Goal: Information Seeking & Learning: Learn about a topic

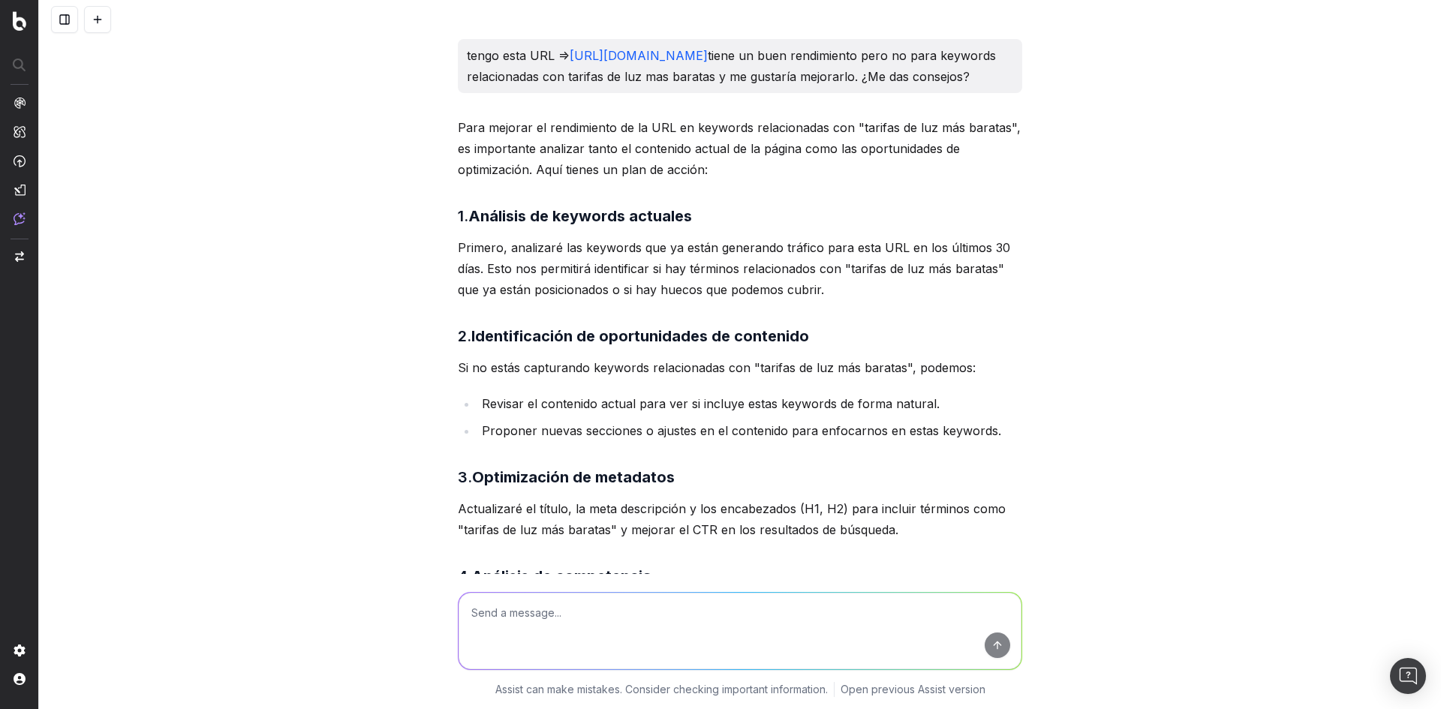
scroll to position [1786, 0]
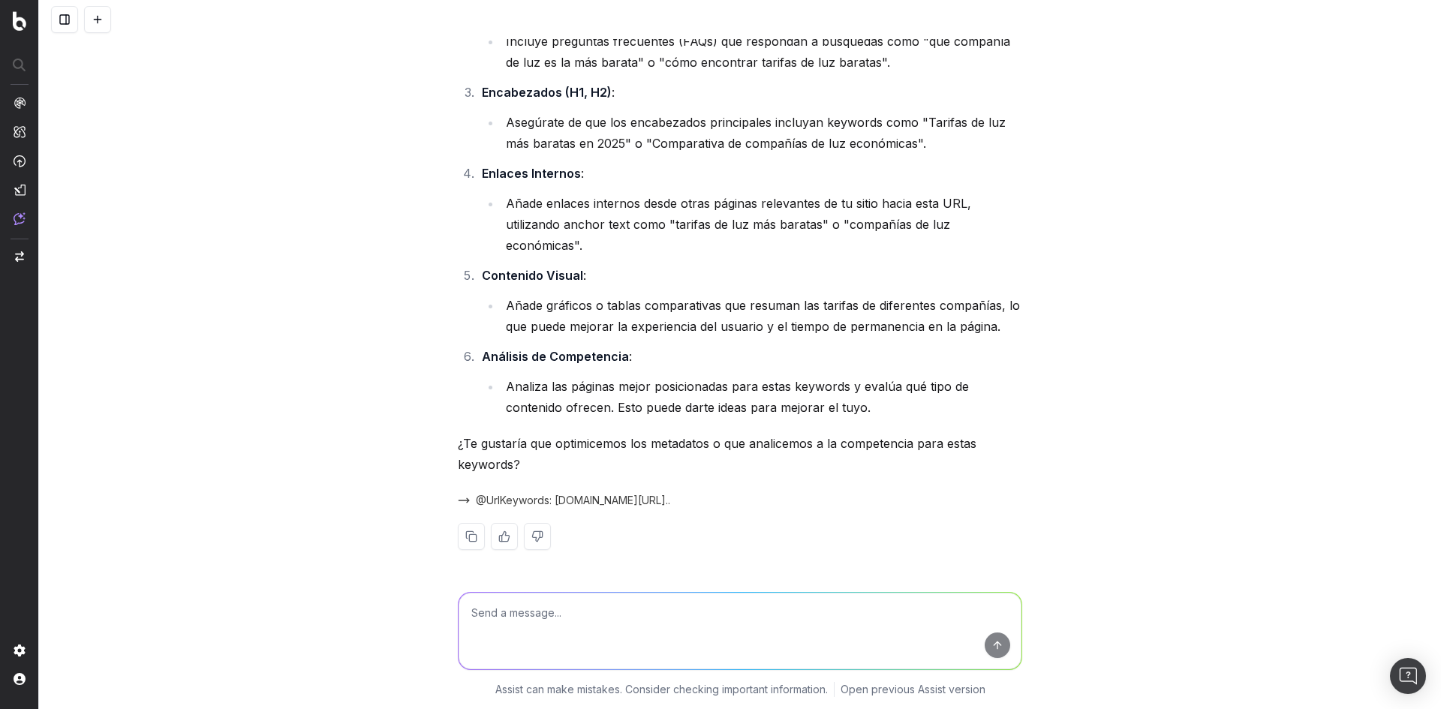
click at [13, 41] on nav at bounding box center [19, 354] width 39 height 709
click at [13, 29] on img at bounding box center [20, 21] width 14 height 20
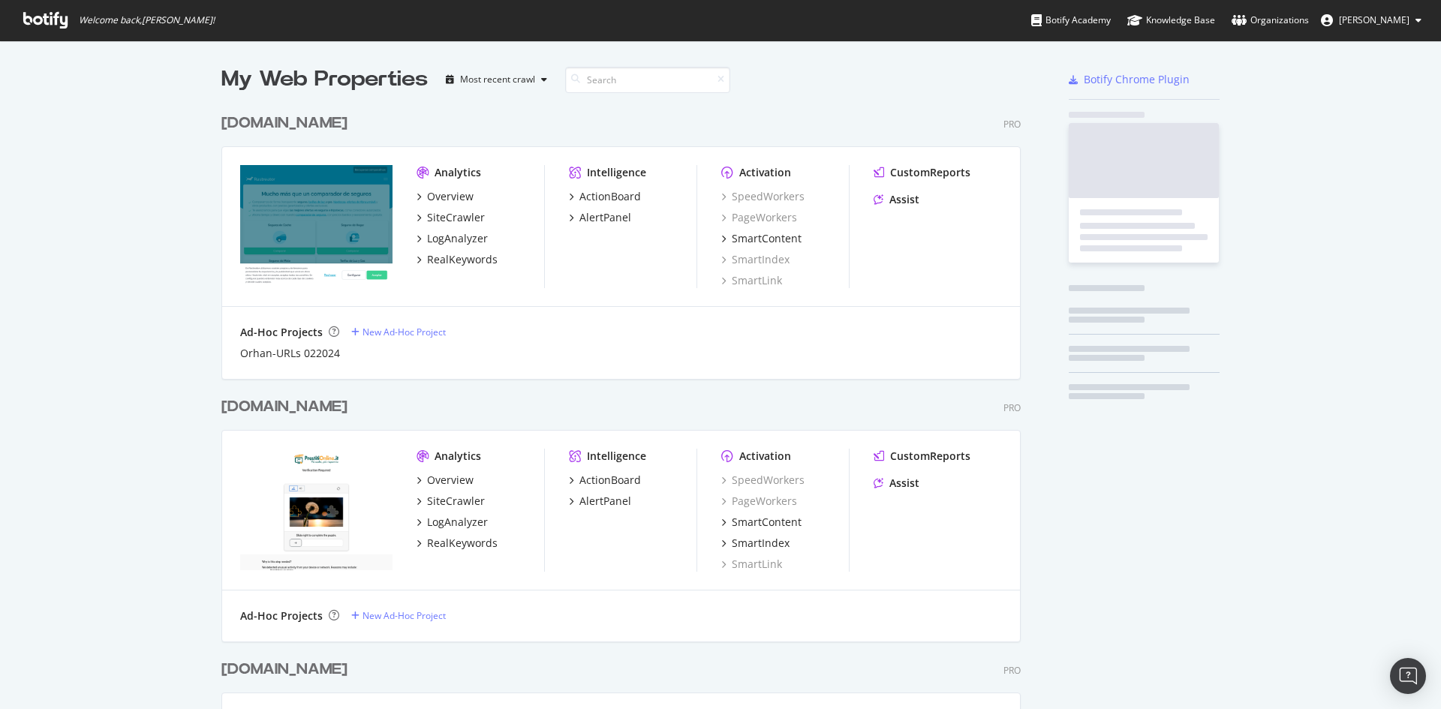
scroll to position [1503, 800]
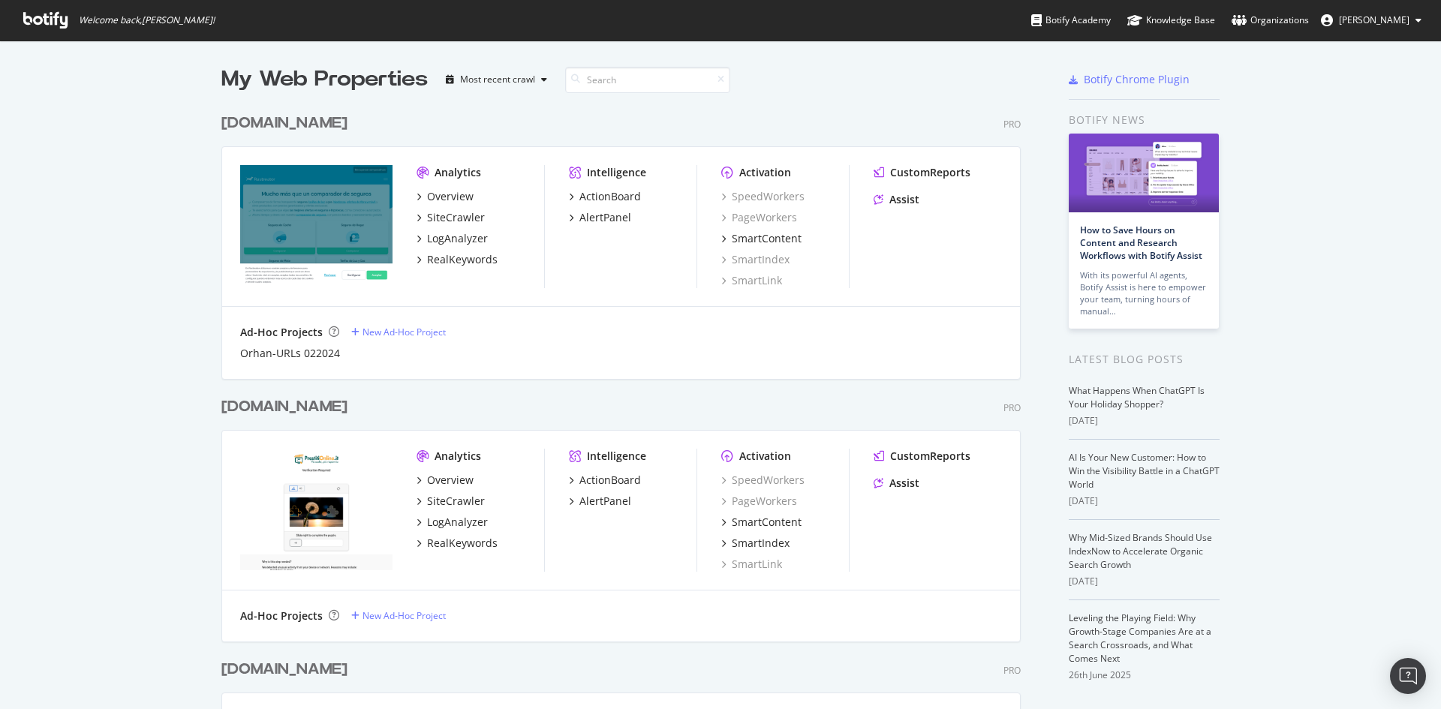
click at [1387, 17] on span "[PERSON_NAME]" at bounding box center [1374, 20] width 71 height 13
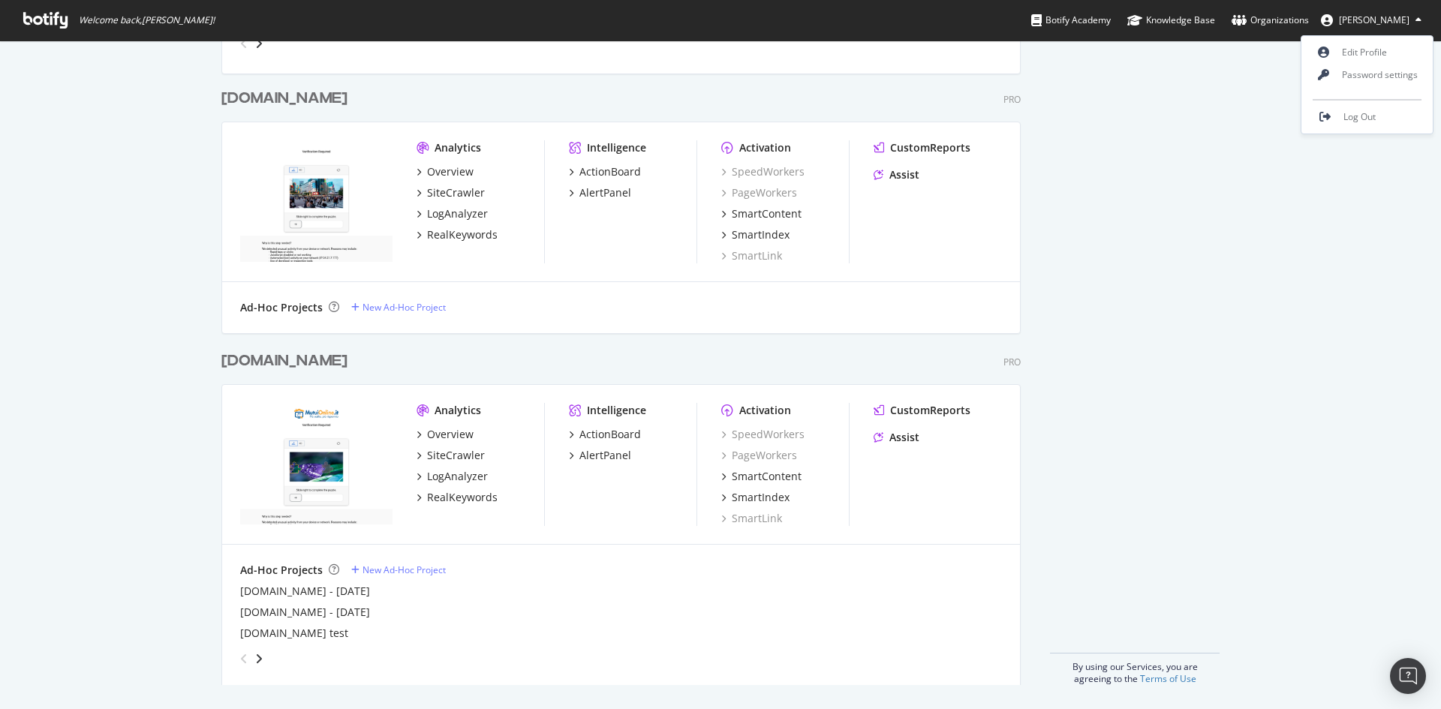
scroll to position [0, 0]
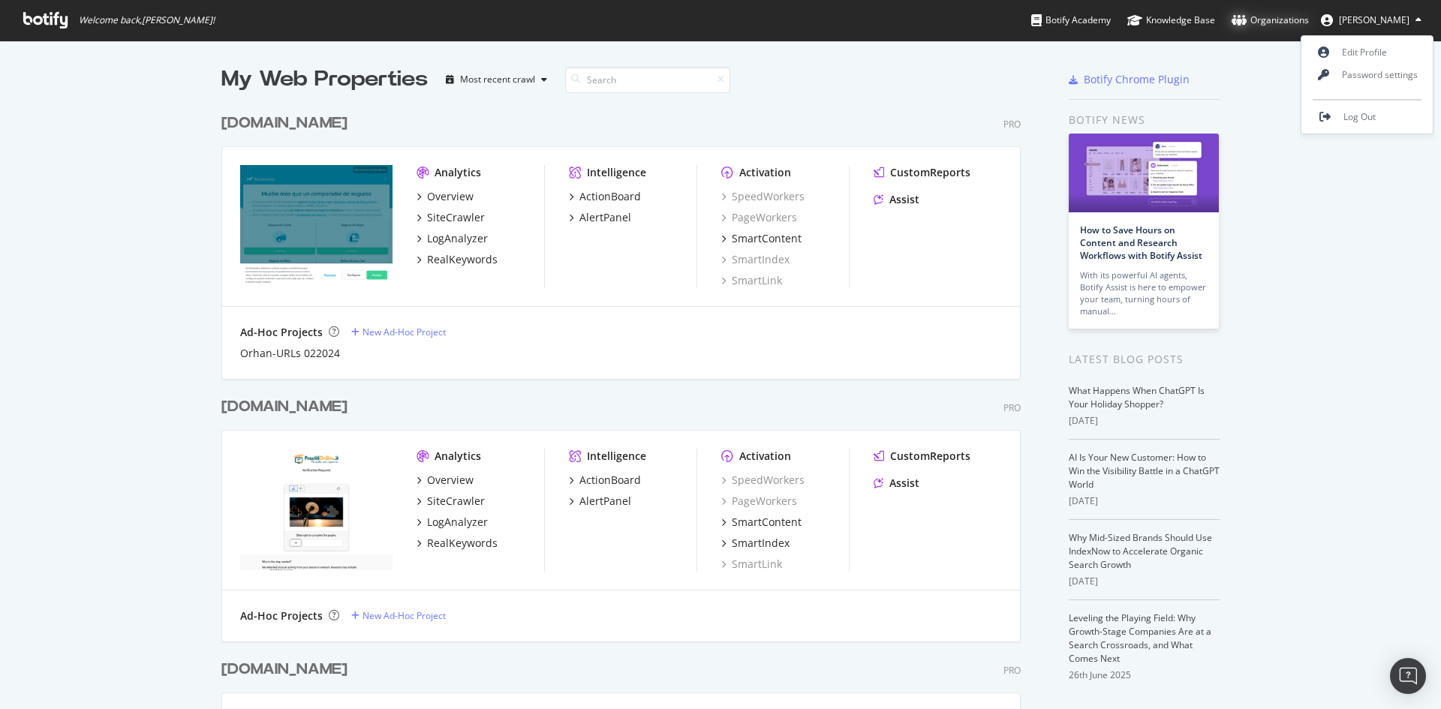
click at [1307, 20] on div "Organizations" at bounding box center [1270, 20] width 77 height 15
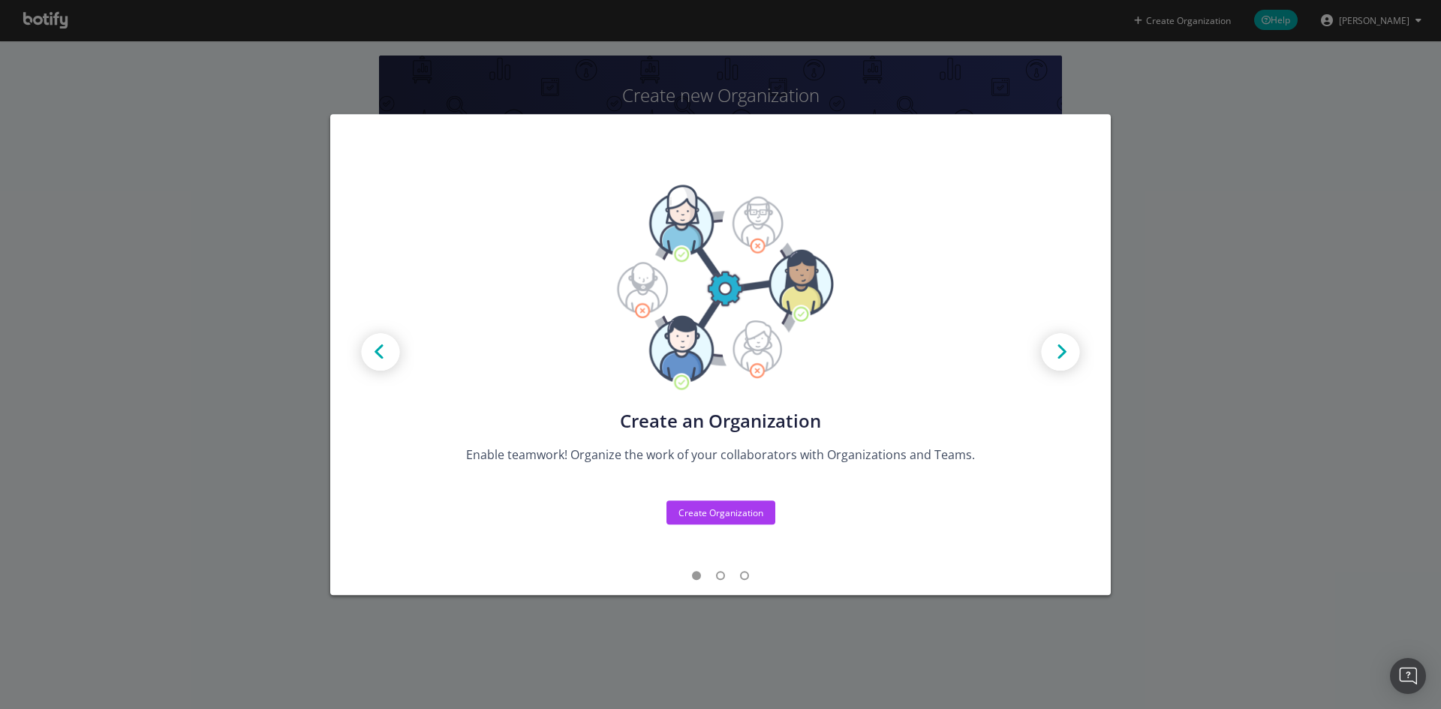
click at [1077, 351] on img "modal" at bounding box center [1061, 354] width 68 height 68
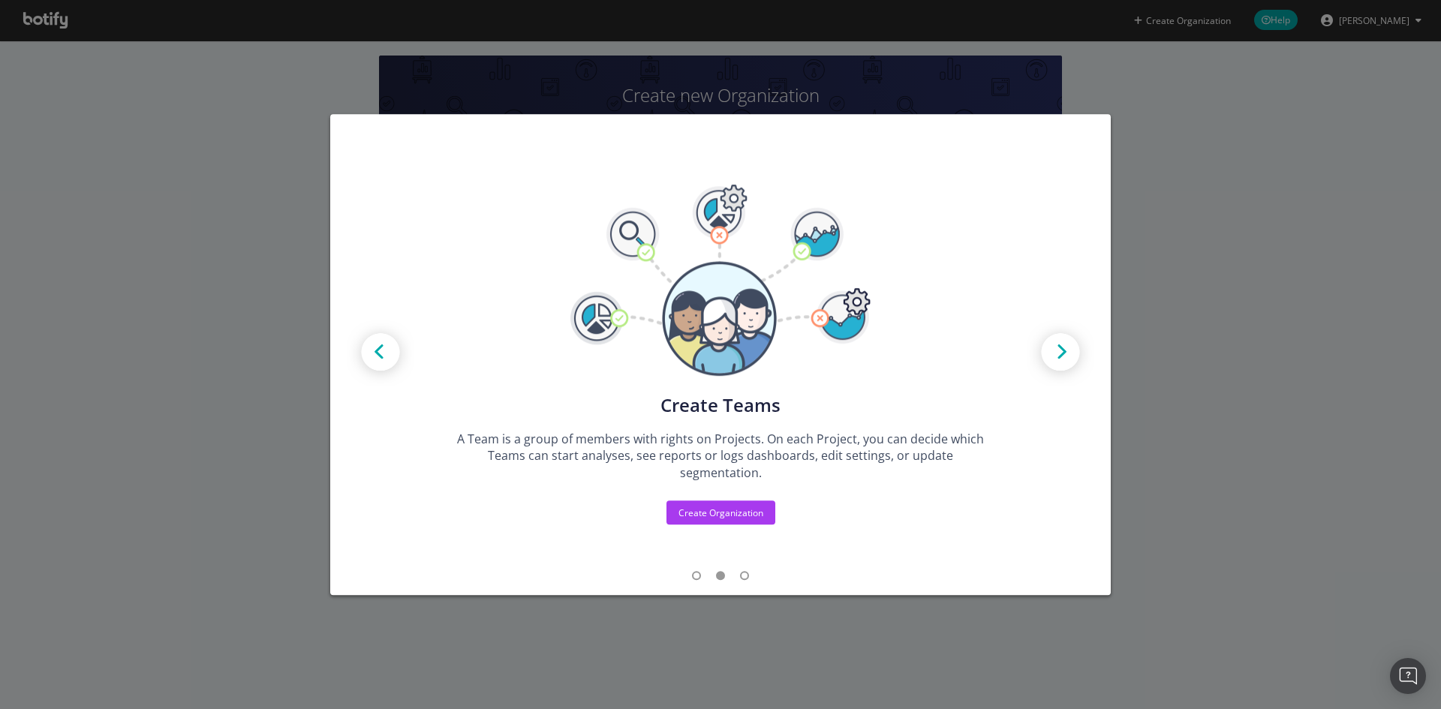
click at [1076, 350] on img "modal" at bounding box center [1061, 354] width 68 height 68
click at [1281, 141] on div "Create new Projects for your Teams Create the exact model that matches your Org…" at bounding box center [720, 354] width 1441 height 709
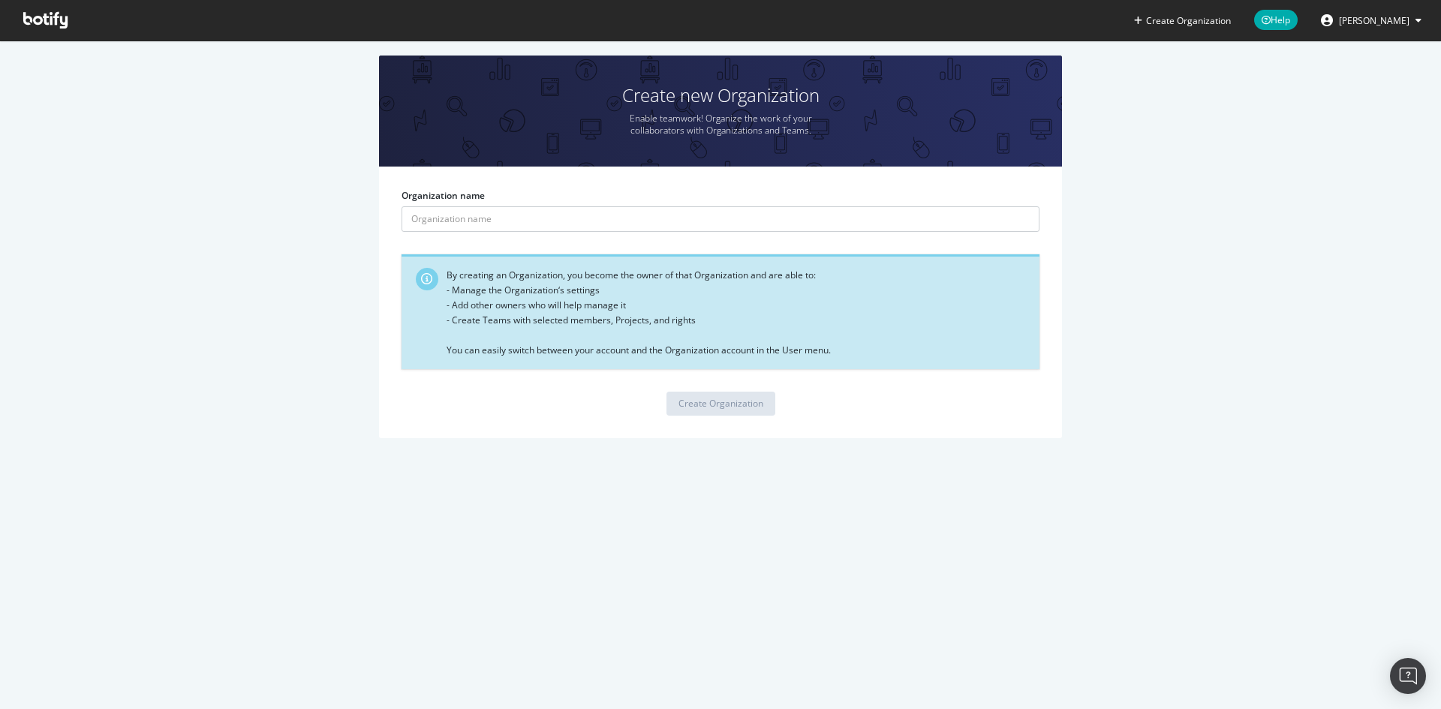
click at [1371, 23] on span "[PERSON_NAME]" at bounding box center [1374, 20] width 71 height 13
click at [1360, 50] on link "Edit Profile" at bounding box center [1366, 52] width 131 height 23
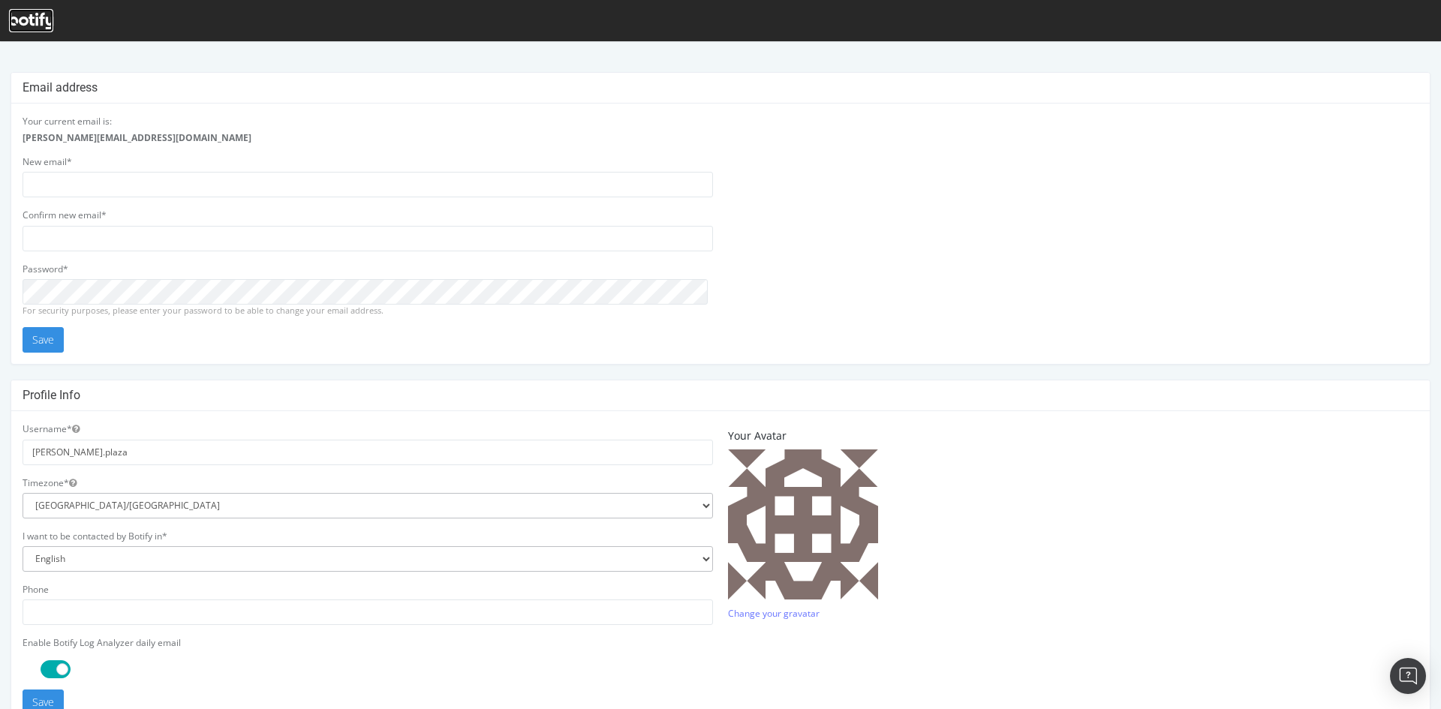
click at [23, 9] on div at bounding box center [31, 20] width 44 height 23
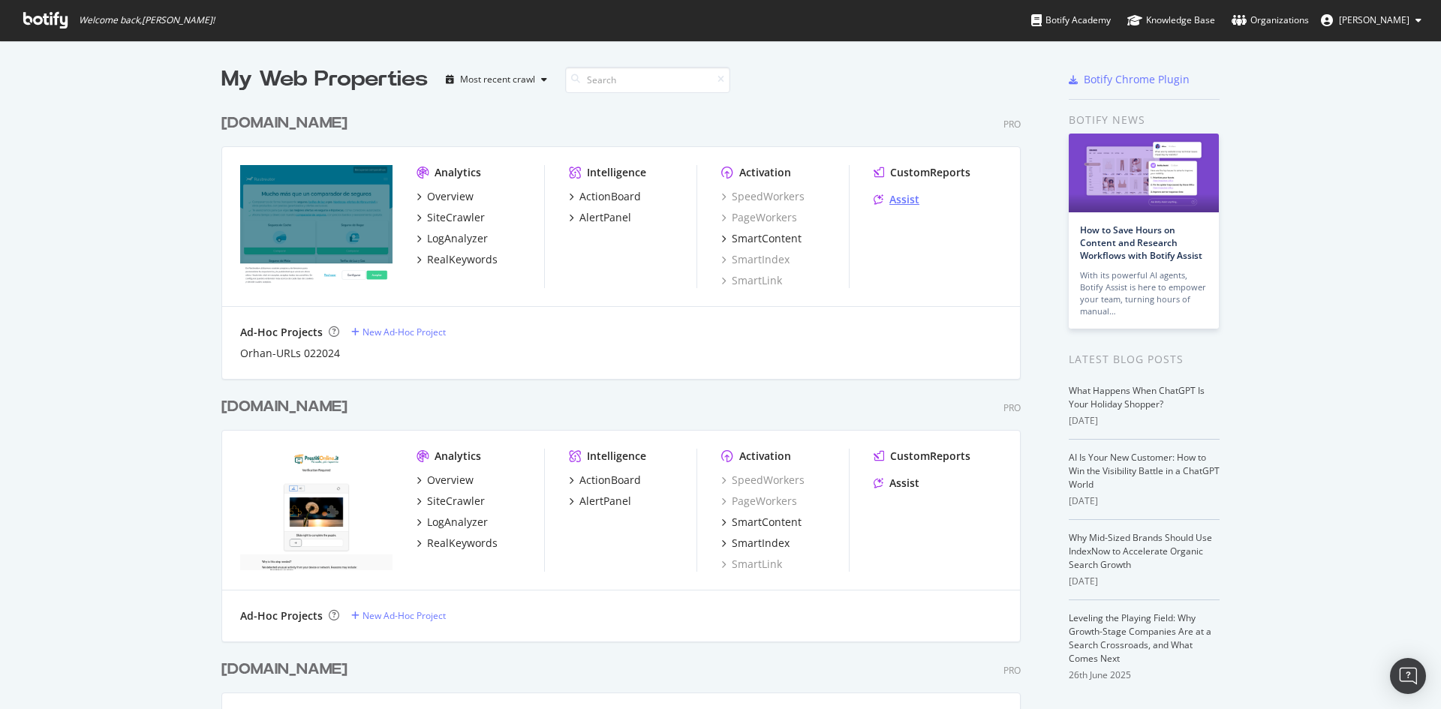
click at [911, 196] on div "Assist" at bounding box center [904, 199] width 30 height 15
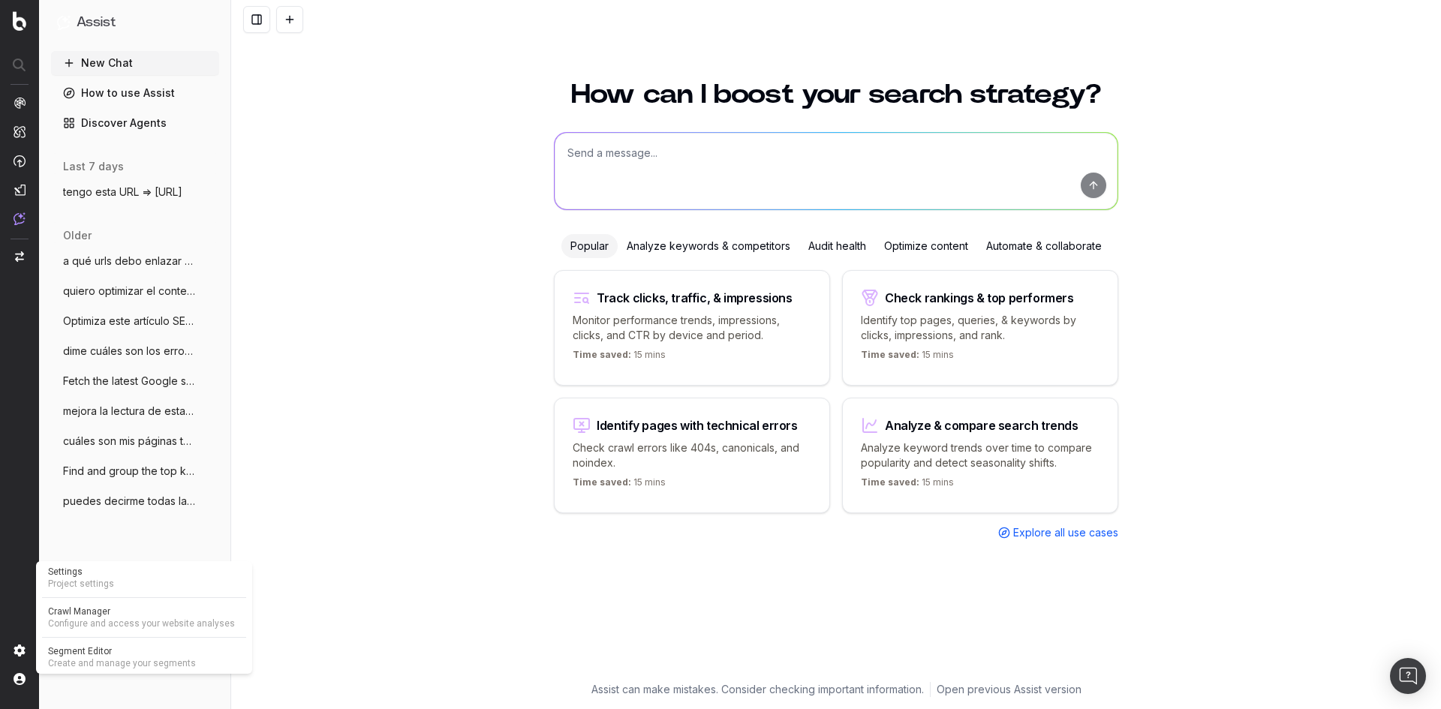
click at [20, 648] on img at bounding box center [20, 651] width 12 height 12
click at [116, 650] on link "Organizations" at bounding box center [108, 649] width 132 height 21
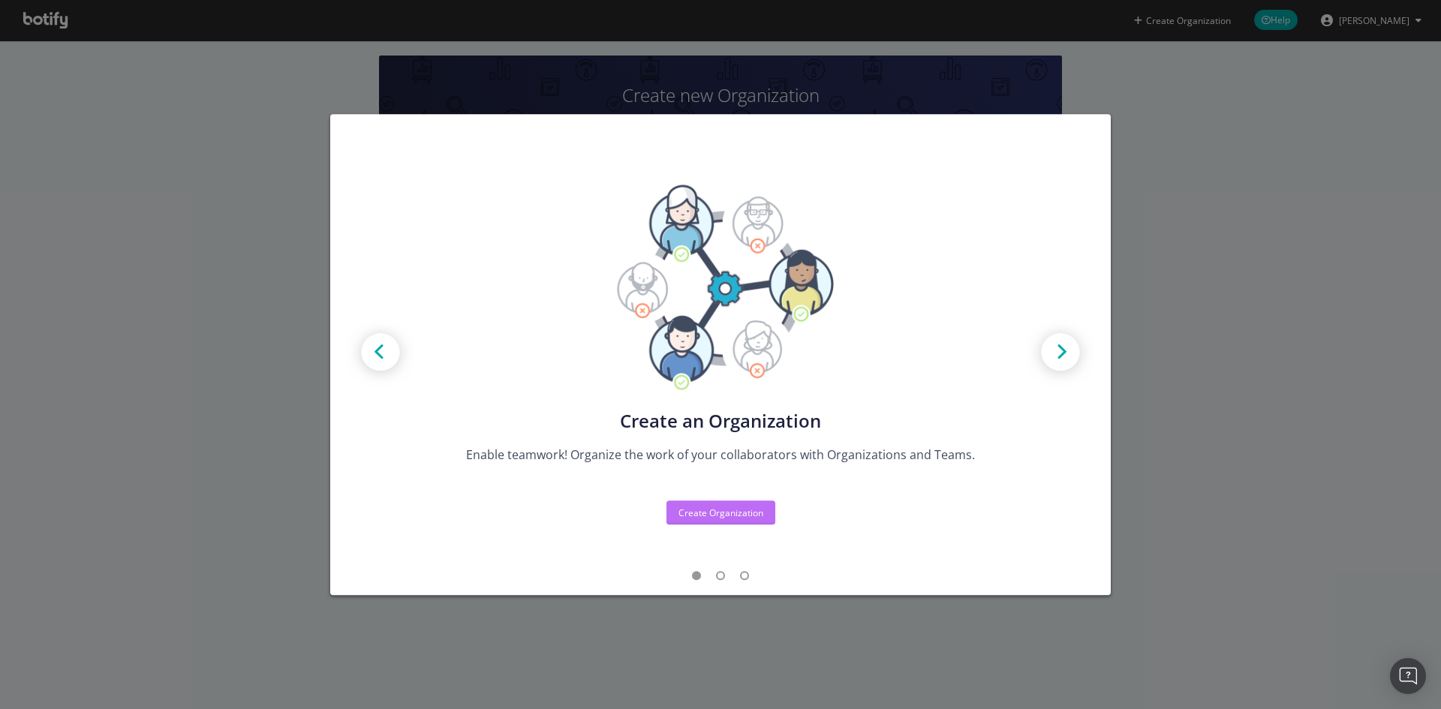
click at [713, 516] on div "Create Organization" at bounding box center [721, 513] width 85 height 13
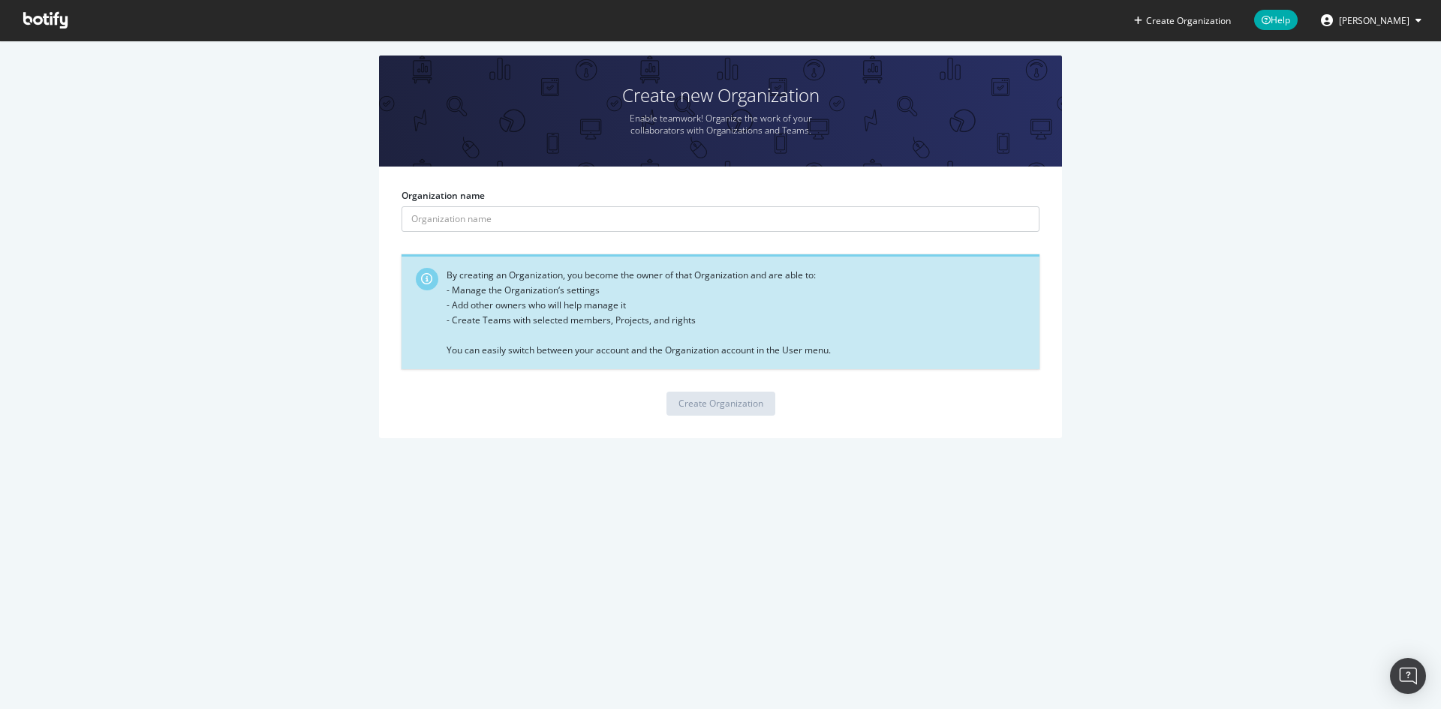
click at [33, 1] on span at bounding box center [45, 20] width 68 height 41
click at [53, 21] on icon at bounding box center [45, 20] width 44 height 17
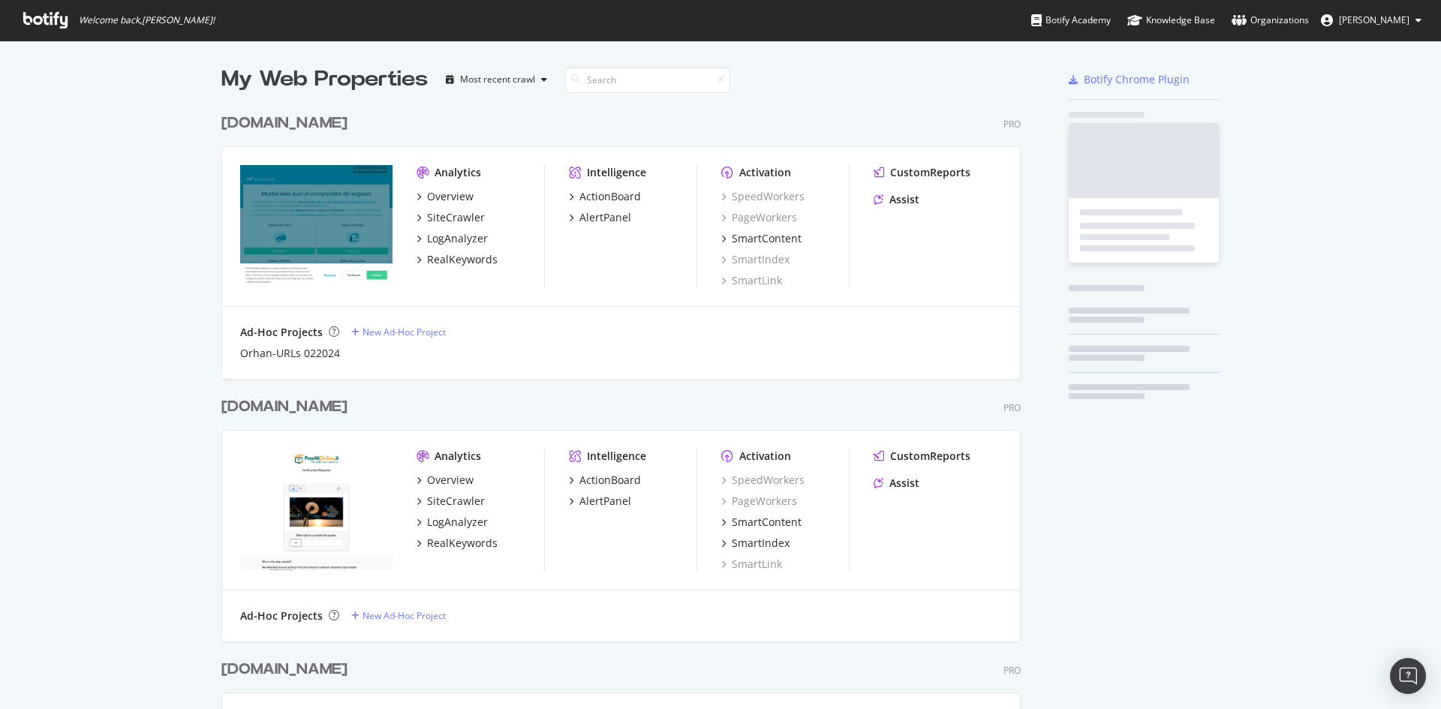
scroll to position [1503, 800]
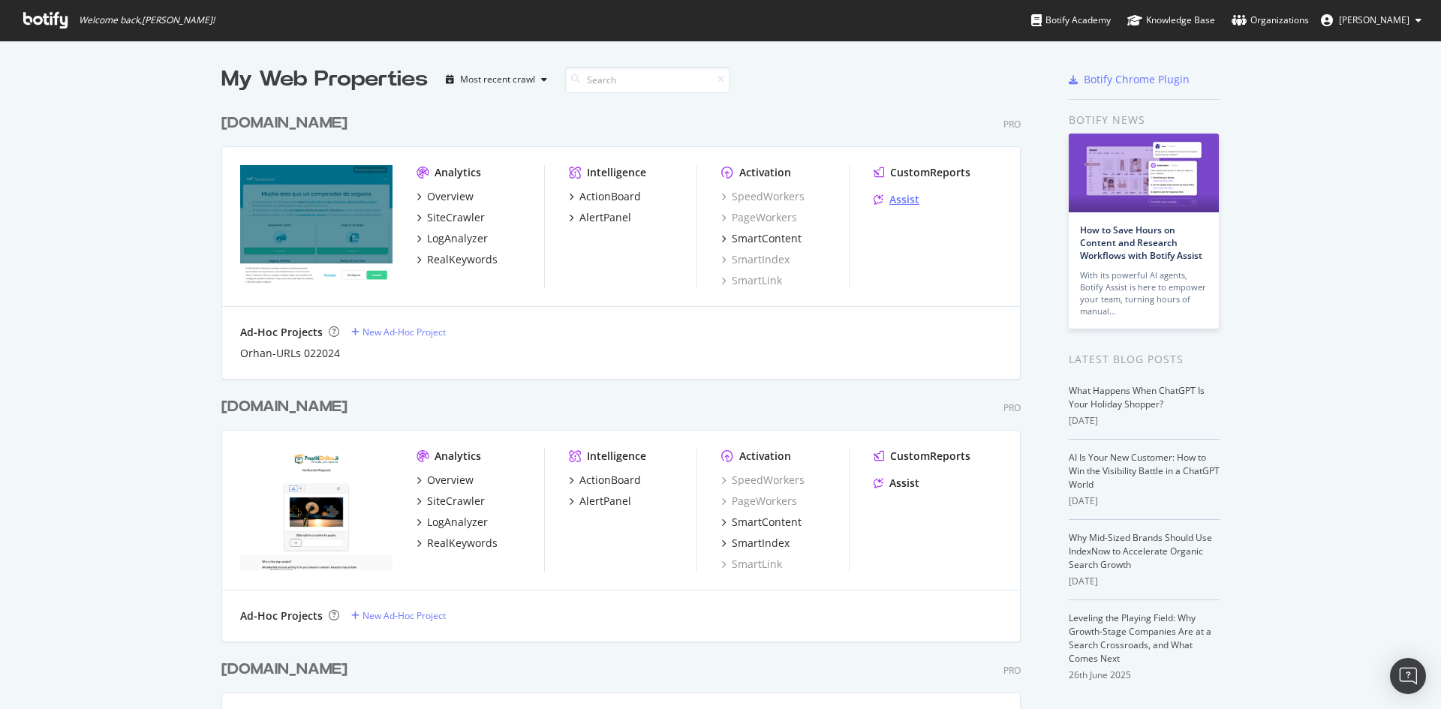
click at [892, 203] on div "Assist" at bounding box center [904, 199] width 30 height 15
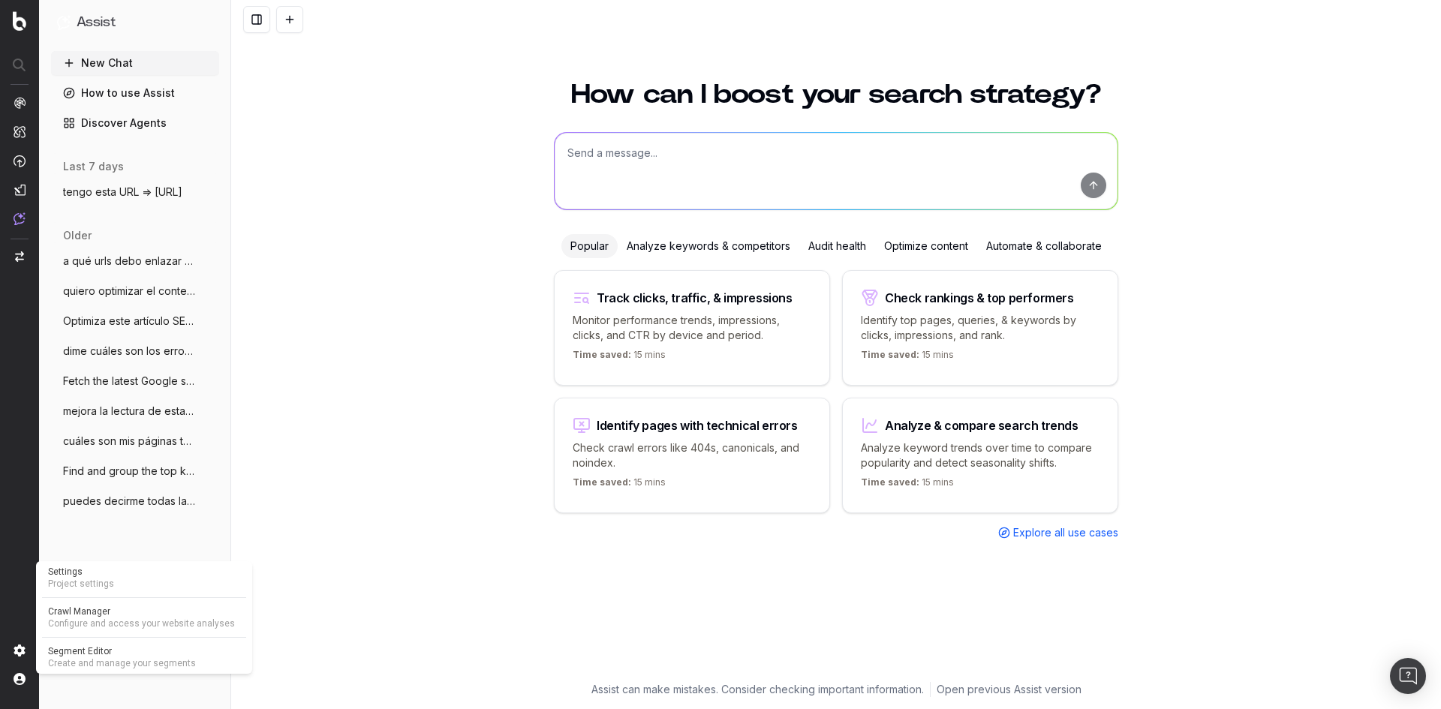
click at [72, 579] on span "Project settings" at bounding box center [144, 584] width 192 height 12
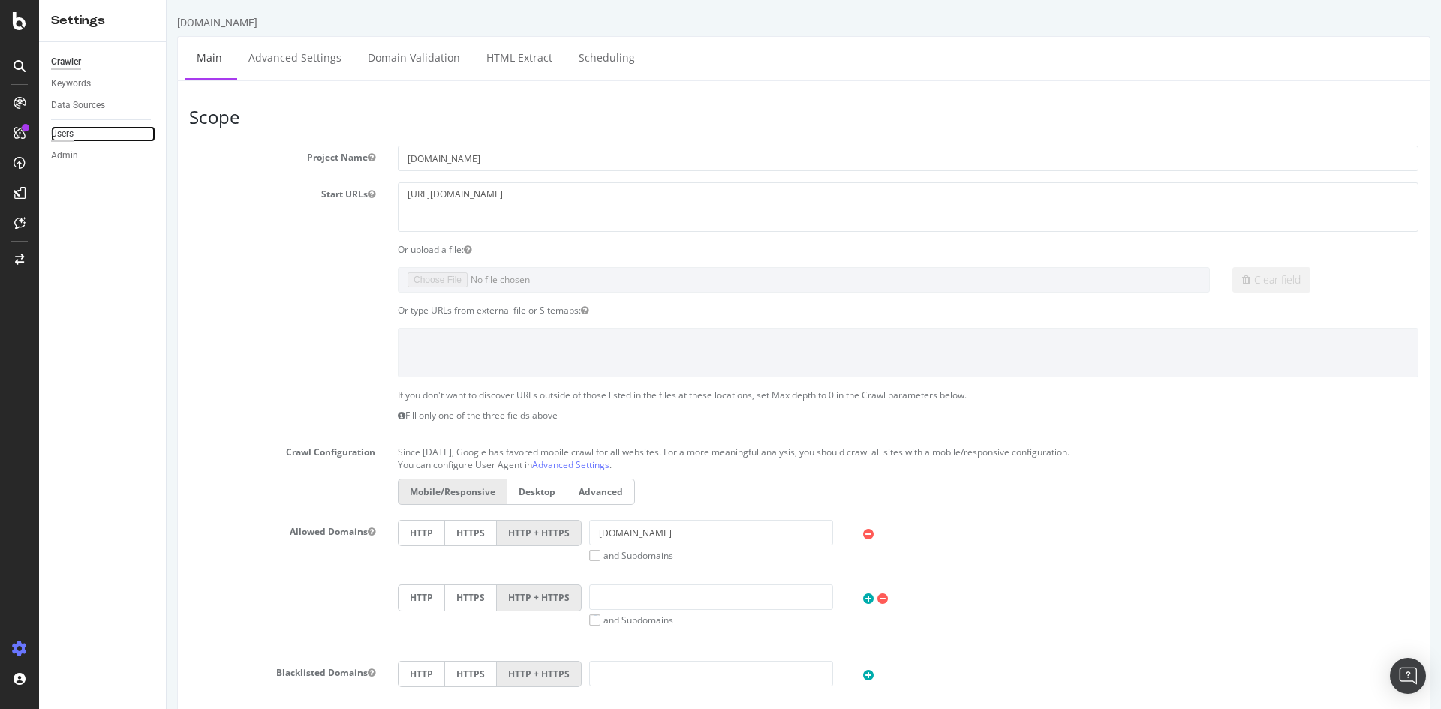
click at [68, 131] on div "Users" at bounding box center [62, 134] width 23 height 16
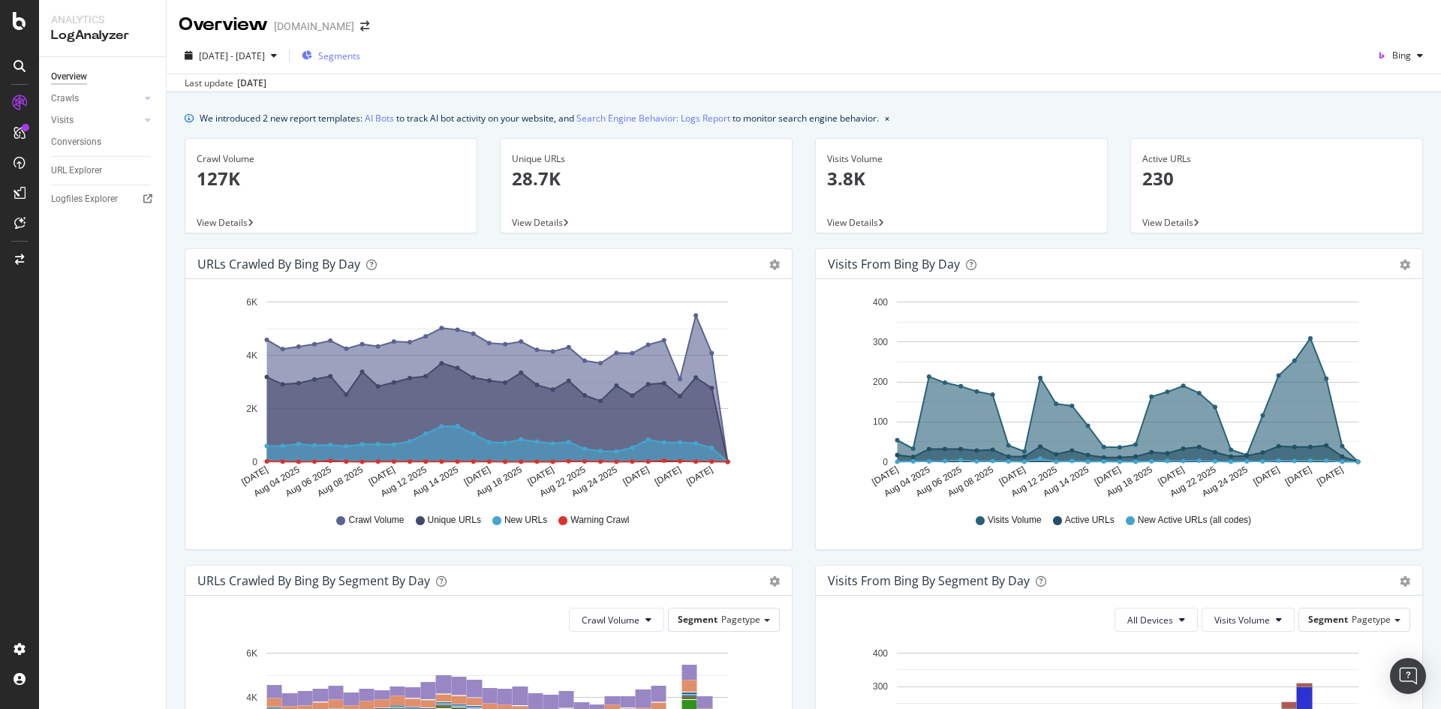
click at [360, 56] on span "Segments" at bounding box center [339, 56] width 42 height 13
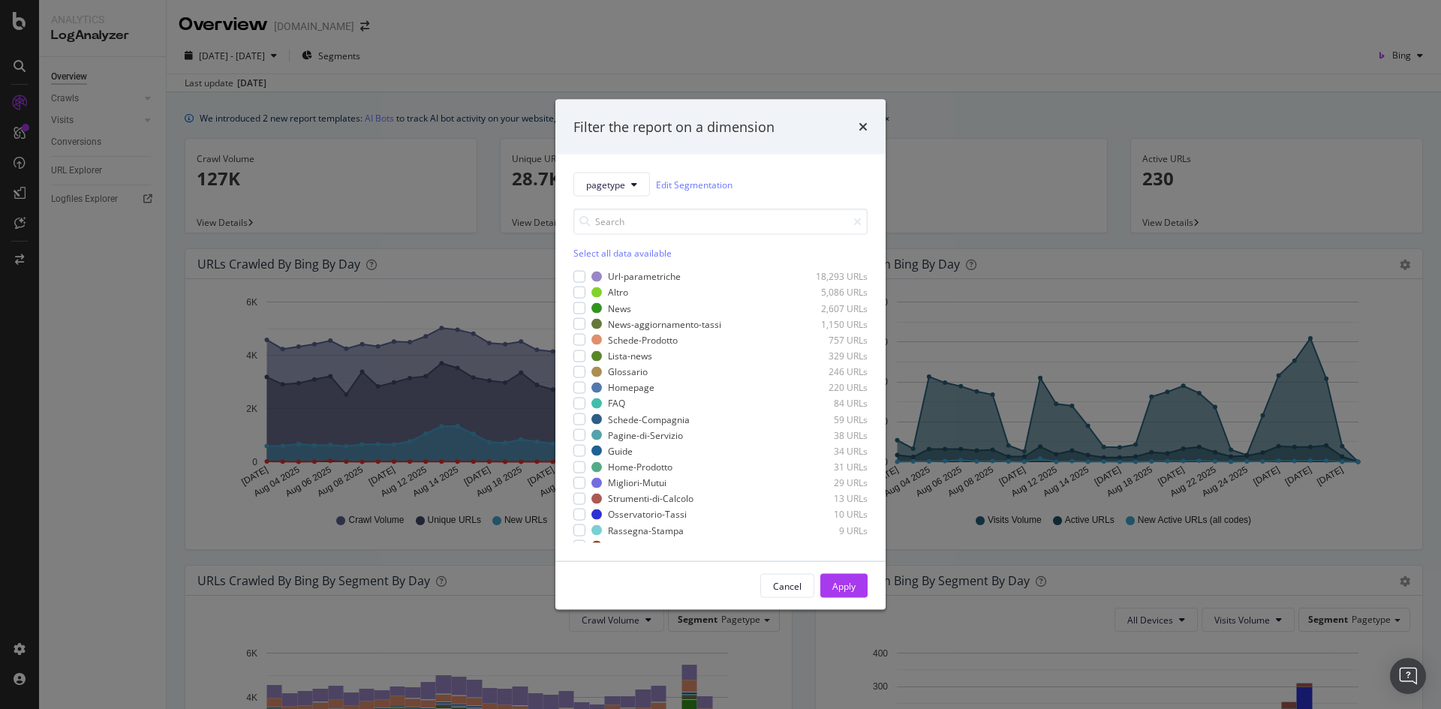
click at [851, 125] on div "Filter the report on a dimension" at bounding box center [720, 127] width 294 height 20
click at [859, 128] on icon "times" at bounding box center [863, 127] width 9 height 12
